Goal: Transaction & Acquisition: Purchase product/service

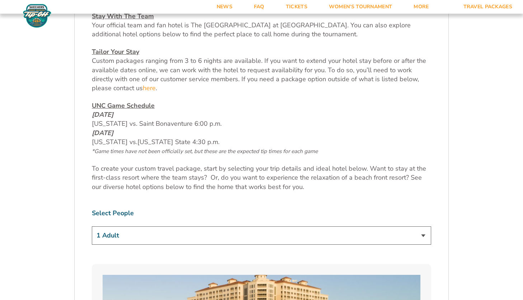
scroll to position [316, 0]
click at [306, 235] on select "1 Adult 2 Adults 3 Adults 4 Adults 2 Adults + 1 Child 2 Adults + 2 Children 2 A…" at bounding box center [261, 234] width 339 height 18
select select "2 Adults + 3 Children"
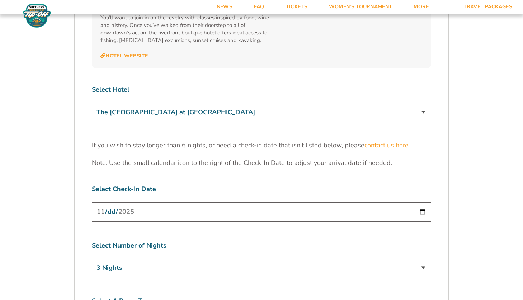
scroll to position [2169, 0]
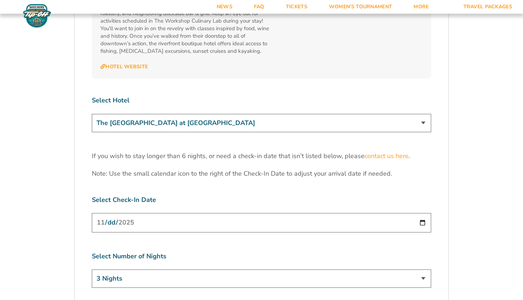
click at [343, 114] on select "The [GEOGRAPHIC_DATA] at [GEOGRAPHIC_DATA] [GEOGRAPHIC_DATA] [GEOGRAPHIC_DATA],…" at bounding box center [261, 123] width 339 height 18
select select "18478"
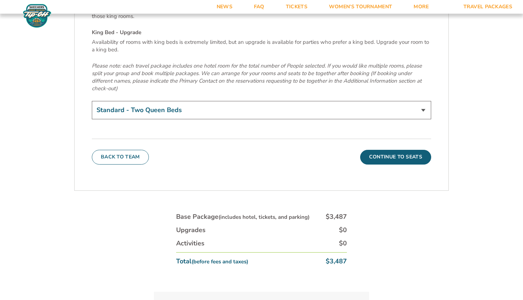
scroll to position [2499, 0]
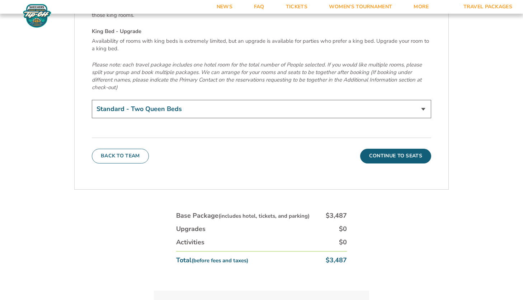
click at [409, 100] on select "Standard - Two Queen Beds King Bed - Upgrade (+$15 per night)" at bounding box center [261, 109] width 339 height 18
select select "Standard - Two Queen Beds"
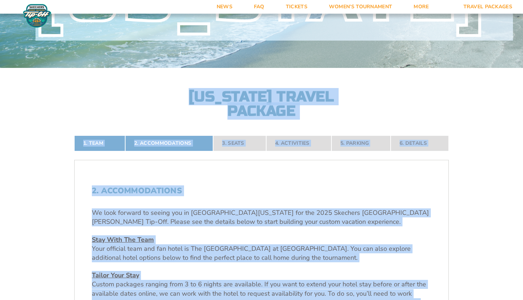
scroll to position [0, 0]
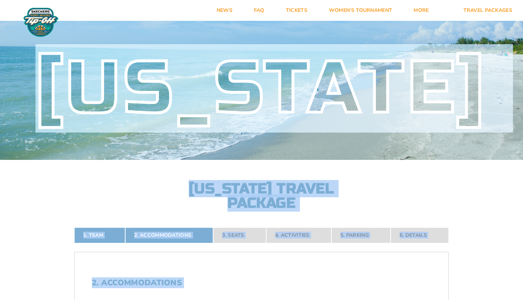
drag, startPoint x: 207, startPoint y: 53, endPoint x: 213, endPoint y: -40, distance: 93.5
click at [374, 191] on div "[US_STATE] [US_STATE] Travel Package" at bounding box center [261, 113] width 523 height 193
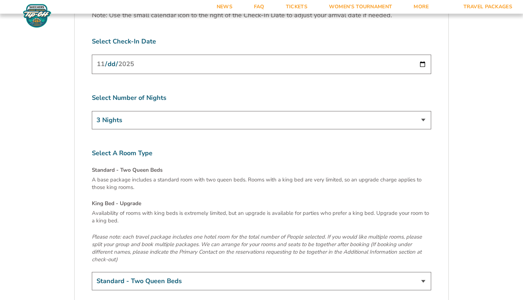
scroll to position [2326, 0]
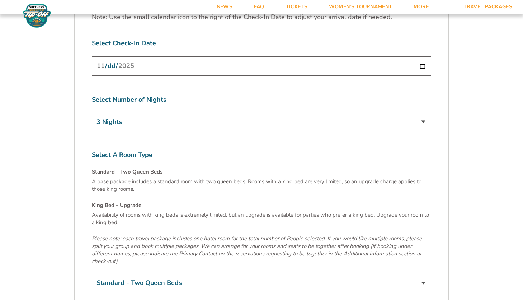
click at [419, 56] on input "[DATE]" at bounding box center [261, 65] width 339 height 19
type input "[DATE]"
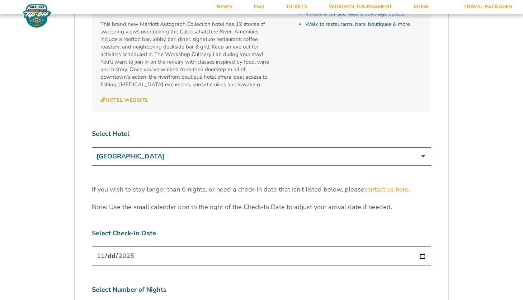
scroll to position [2138, 0]
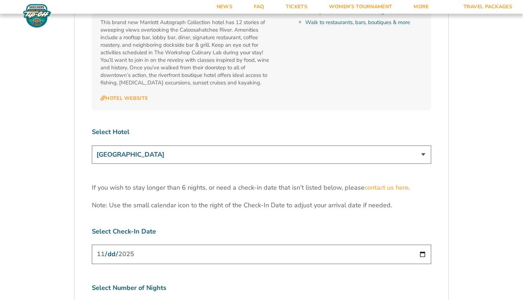
click at [410, 145] on select "The [GEOGRAPHIC_DATA] at [GEOGRAPHIC_DATA] [GEOGRAPHIC_DATA] [GEOGRAPHIC_DATA],…" at bounding box center [261, 154] width 339 height 18
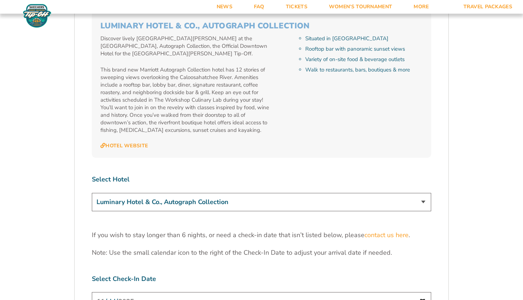
scroll to position [2092, 0]
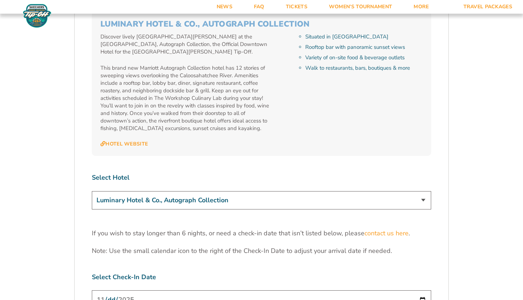
click at [410, 191] on select "The [GEOGRAPHIC_DATA] at [GEOGRAPHIC_DATA] [GEOGRAPHIC_DATA] [GEOGRAPHIC_DATA],…" at bounding box center [261, 200] width 339 height 18
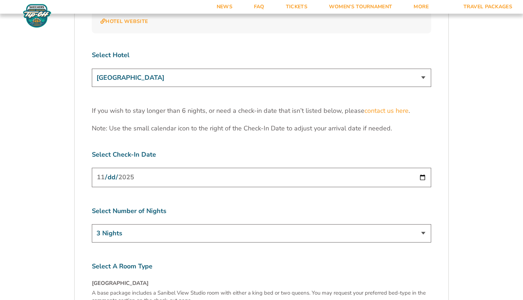
scroll to position [2183, 0]
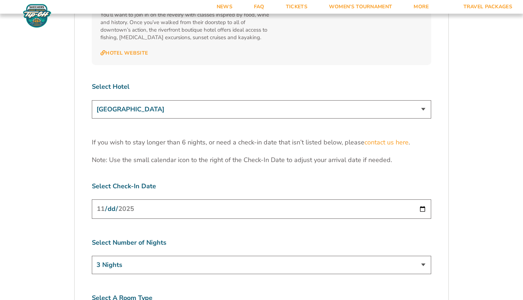
click at [340, 100] on select "The [GEOGRAPHIC_DATA] at [GEOGRAPHIC_DATA] [GEOGRAPHIC_DATA] [GEOGRAPHIC_DATA],…" at bounding box center [261, 109] width 339 height 18
select select "18478"
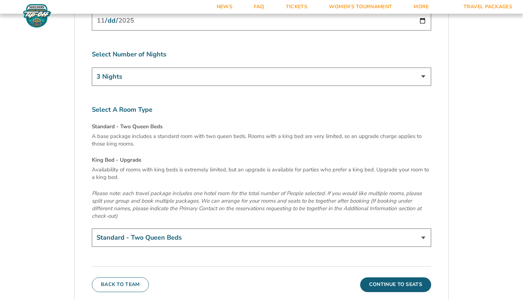
scroll to position [2380, 0]
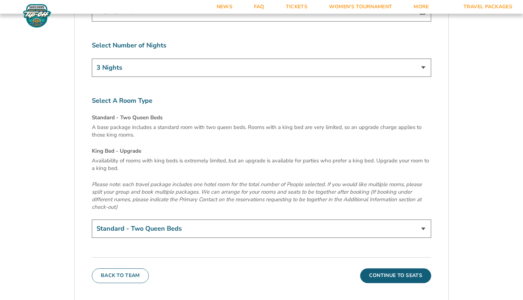
click at [167, 219] on select "Standard - Two Queen Beds King Bed - Upgrade (+$15 per night)" at bounding box center [261, 228] width 339 height 18
click at [174, 219] on select "Standard - Two Queen Beds King Bed - Upgrade (+$15 per night)" at bounding box center [261, 228] width 339 height 18
select select "Standard - Two Queen Beds"
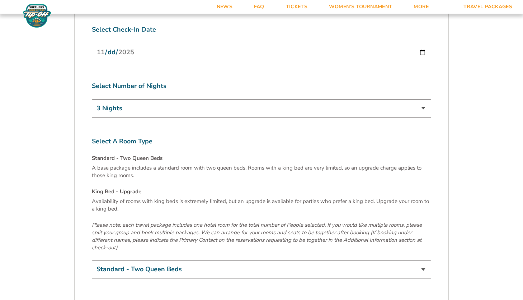
scroll to position [2170, 0]
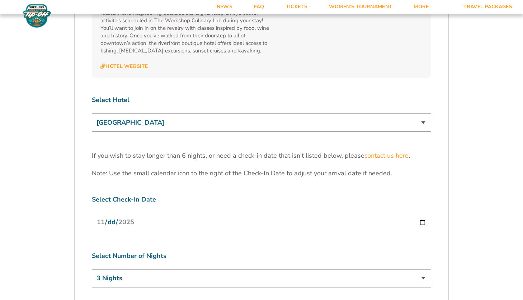
click at [297, 113] on select "The [GEOGRAPHIC_DATA] at [GEOGRAPHIC_DATA] [GEOGRAPHIC_DATA] [GEOGRAPHIC_DATA],…" at bounding box center [261, 122] width 339 height 18
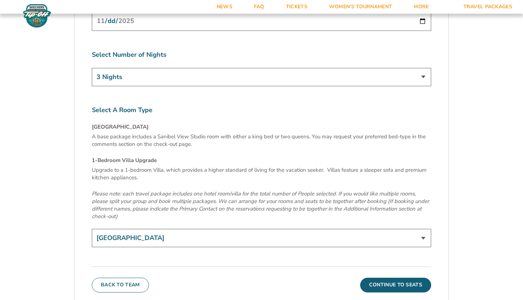
scroll to position [2385, 0]
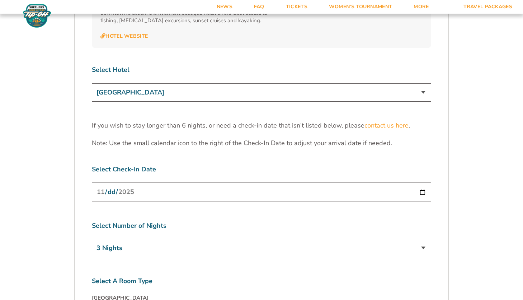
scroll to position [2198, 0]
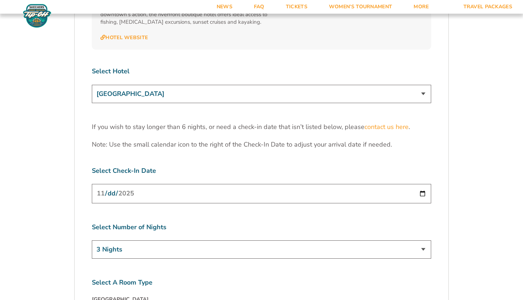
click at [289, 85] on select "The [GEOGRAPHIC_DATA] at [GEOGRAPHIC_DATA] [GEOGRAPHIC_DATA] [GEOGRAPHIC_DATA],…" at bounding box center [261, 94] width 339 height 18
select select "17487"
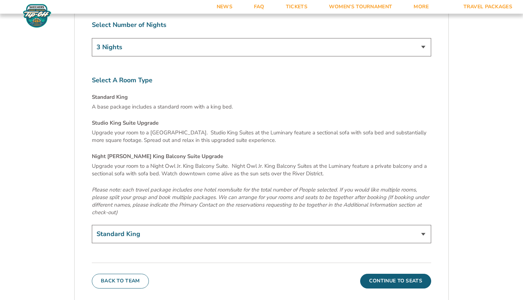
scroll to position [2399, 0]
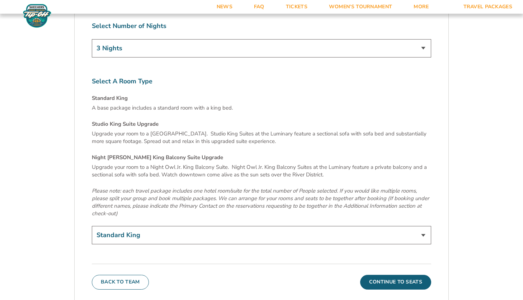
click at [191, 226] on select "Standard King Studio King Suite Upgrade (+$120 per night) Night Owl Jr. King Ba…" at bounding box center [261, 235] width 339 height 18
select select "Standard King"
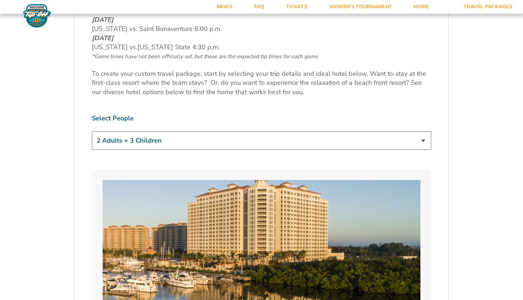
scroll to position [354, 0]
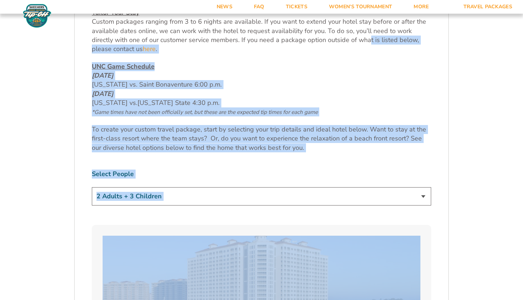
drag, startPoint x: 332, startPoint y: 142, endPoint x: 366, endPoint y: 41, distance: 107.2
click at [315, 102] on p "UNC Game Schedule [DATE] [US_STATE] vs. Saint Bonaventure 6:00 p.m. [DATE] [US_…" at bounding box center [261, 89] width 339 height 54
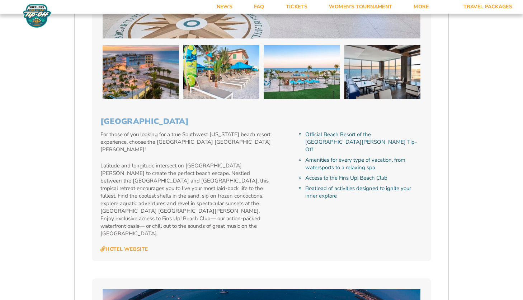
scroll to position [1155, 0]
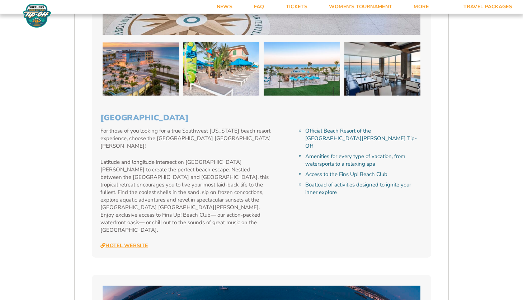
click at [128, 242] on link "Hotel Website" at bounding box center [123, 245] width 47 height 6
click at [520, 138] on form "[US_STATE] [US_STATE] Travel Package 1. Team 2. Accommodations 3. Seats 4. Acti…" at bounding box center [261, 287] width 523 height 2885
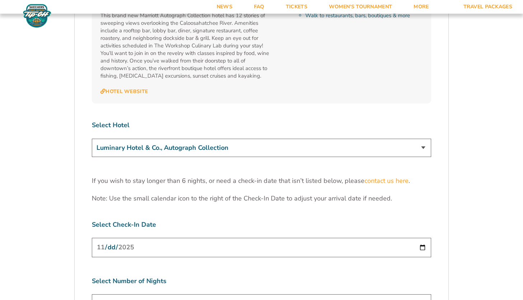
scroll to position [2157, 0]
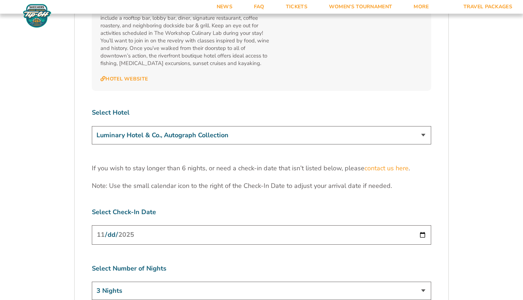
click at [422, 225] on input "[DATE]" at bounding box center [261, 234] width 339 height 19
click at [159, 281] on select "3 Nights 4 Nights 5 Nights 6 Nights" at bounding box center [261, 290] width 339 height 18
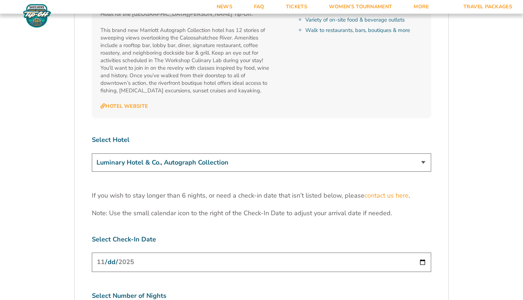
scroll to position [2128, 0]
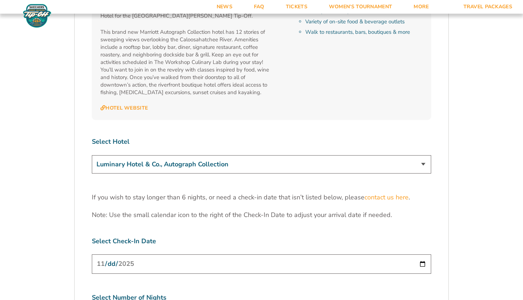
click at [295, 155] on select "The [GEOGRAPHIC_DATA] at [GEOGRAPHIC_DATA] [GEOGRAPHIC_DATA] [GEOGRAPHIC_DATA],…" at bounding box center [261, 164] width 339 height 18
select select "18478"
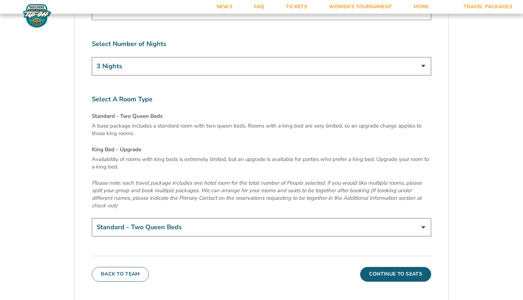
scroll to position [2387, 0]
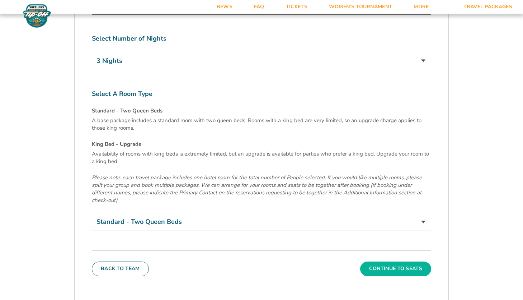
click at [397, 261] on button "Continue To Seats" at bounding box center [395, 268] width 71 height 14
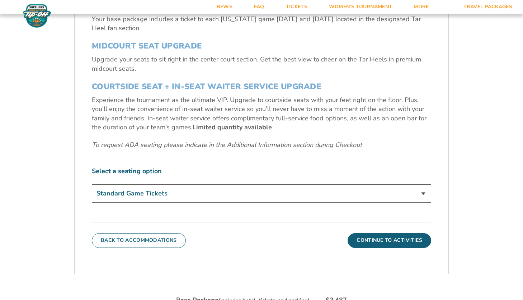
scroll to position [314, 0]
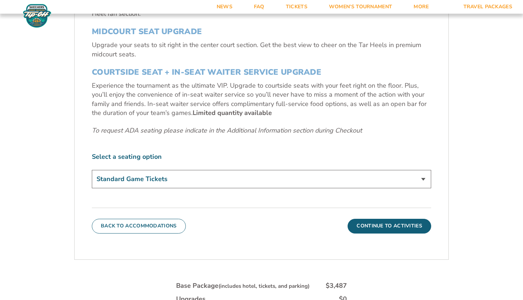
click at [319, 178] on select "Standard Game Tickets Midcourt Seat Upgrade (+$140 per person) Courtside Seat +…" at bounding box center [261, 179] width 339 height 18
click at [472, 238] on form "[US_STATE] [US_STATE] Travel Package 1. Team 2. Accommodations 3. Seats 4. Acti…" at bounding box center [261, 58] width 523 height 744
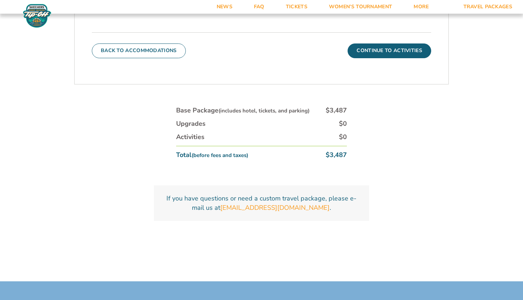
scroll to position [486, 0]
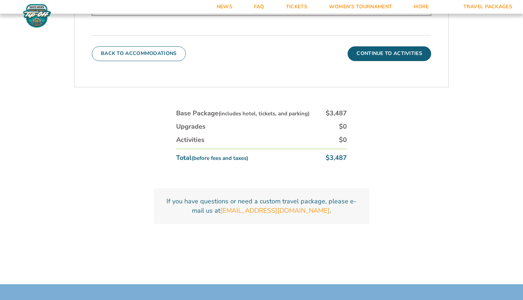
click at [419, 59] on button "Continue To Activities" at bounding box center [390, 53] width 84 height 14
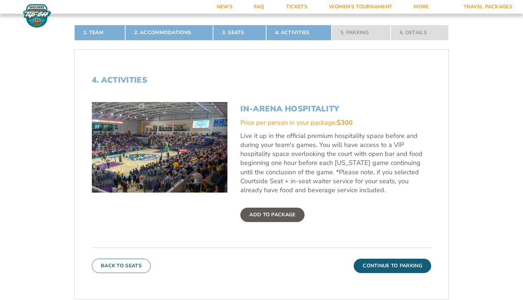
scroll to position [213, 0]
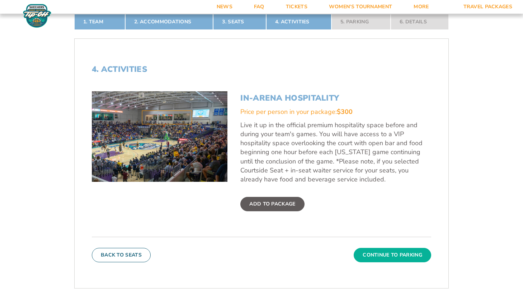
click at [414, 260] on button "Continue To Parking" at bounding box center [392, 255] width 77 height 14
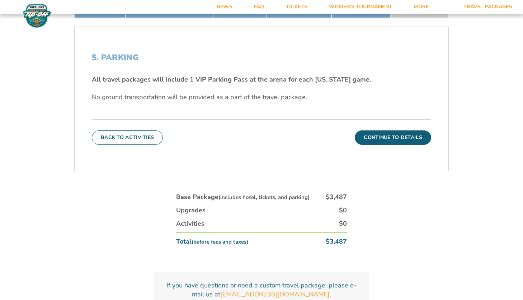
scroll to position [227, 0]
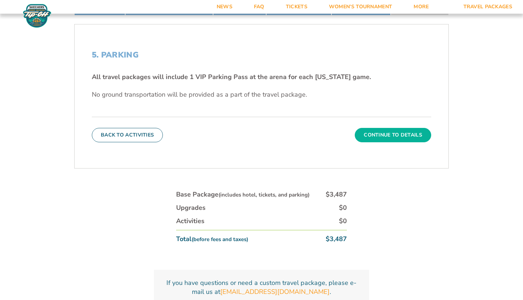
click at [422, 138] on button "Continue To Details" at bounding box center [393, 135] width 76 height 14
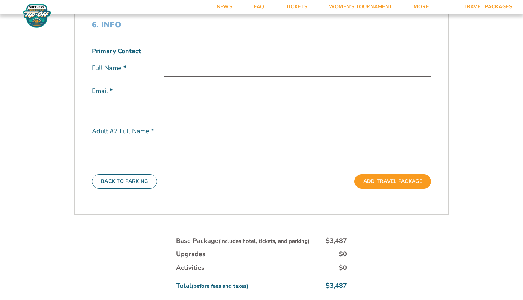
scroll to position [256, 0]
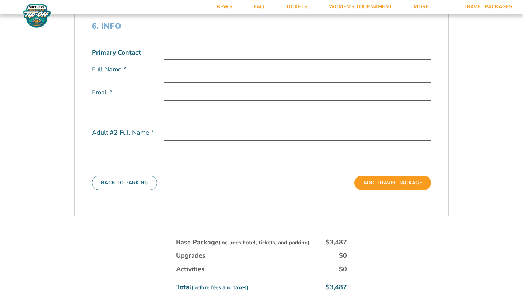
click at [350, 73] on input "text" at bounding box center [298, 68] width 268 height 18
type input "[PERSON_NAME]"
click at [246, 94] on input "email" at bounding box center [298, 91] width 268 height 18
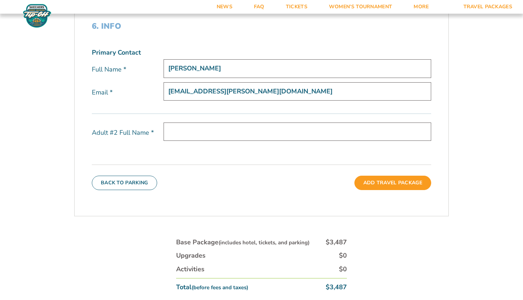
type input "[EMAIL_ADDRESS][PERSON_NAME][DOMAIN_NAME]"
type input "[PERSON_NAME]"
click at [375, 181] on button "Add Travel Package" at bounding box center [392, 182] width 77 height 14
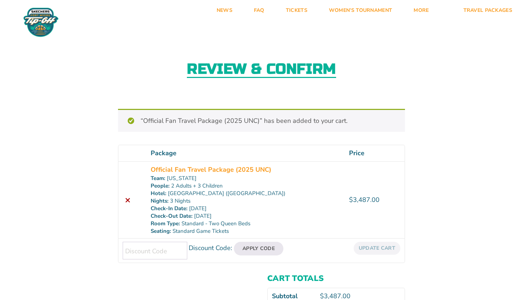
click at [465, 226] on div "Review & Confirm “Official Fan Travel Package (2025 UNC)” has been added to you…" at bounding box center [261, 193] width 523 height 324
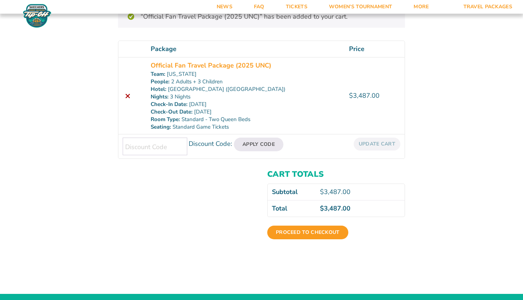
scroll to position [115, 0]
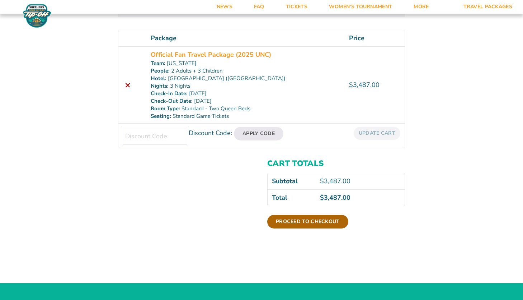
click at [319, 221] on link "Proceed to checkout" at bounding box center [307, 222] width 81 height 14
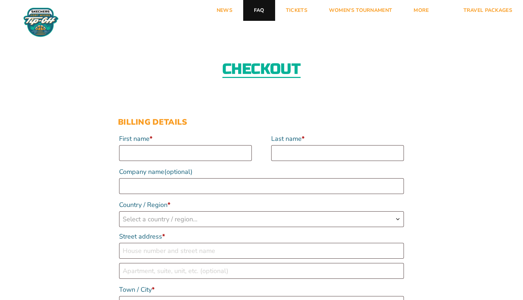
click at [259, 14] on link "FAQ" at bounding box center [259, 10] width 32 height 21
